Goal: Entertainment & Leisure: Consume media (video, audio)

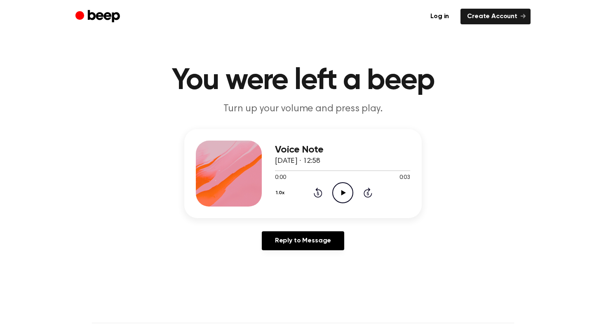
click at [342, 190] on icon at bounding box center [343, 192] width 5 height 5
click at [340, 192] on icon "Play Audio" at bounding box center [342, 192] width 21 height 21
click at [344, 188] on icon "Play Audio" at bounding box center [342, 192] width 21 height 21
click at [342, 192] on icon at bounding box center [343, 192] width 5 height 5
click at [342, 195] on icon "Play Audio" at bounding box center [342, 192] width 21 height 21
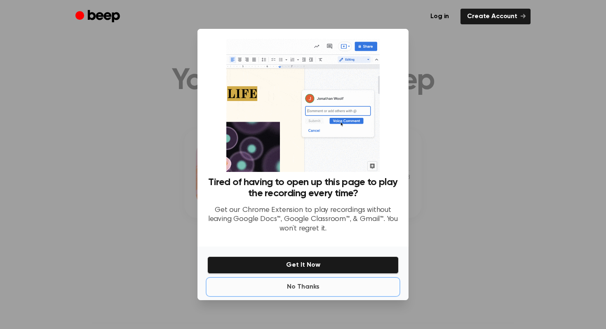
click at [300, 284] on button "No Thanks" at bounding box center [302, 286] width 191 height 16
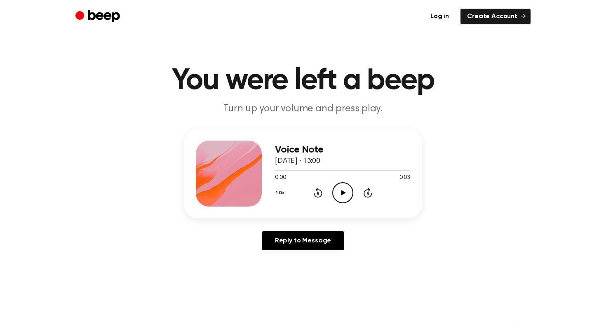
click at [342, 194] on icon "Play Audio" at bounding box center [342, 192] width 21 height 21
click at [344, 189] on icon "Play Audio" at bounding box center [342, 192] width 21 height 21
